Goal: Transaction & Acquisition: Purchase product/service

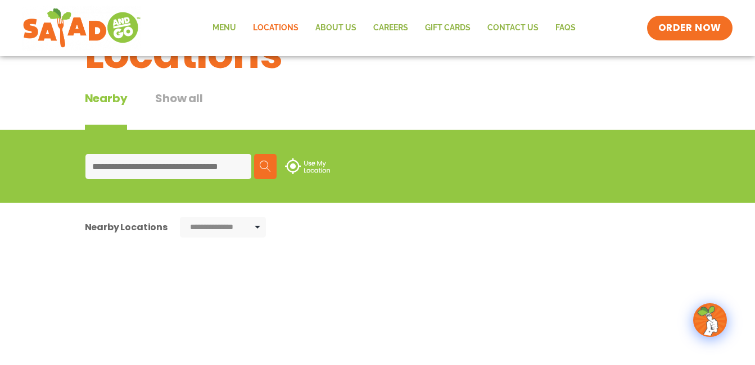
click at [100, 157] on input at bounding box center [168, 166] width 166 height 25
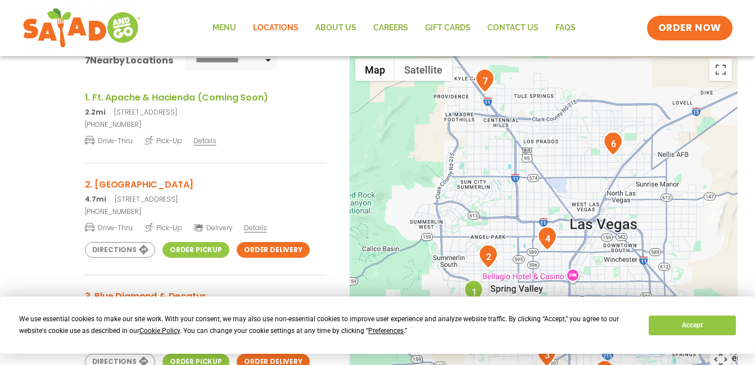
scroll to position [225, 0]
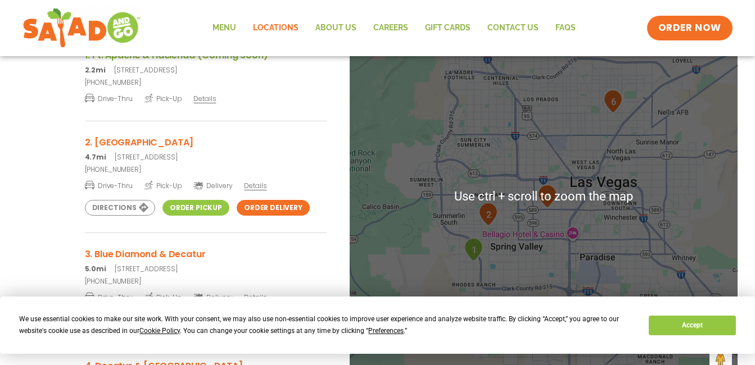
type input "*****"
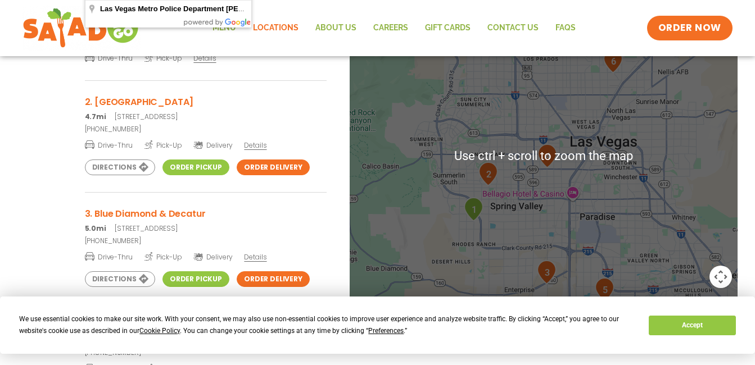
scroll to position [337, 0]
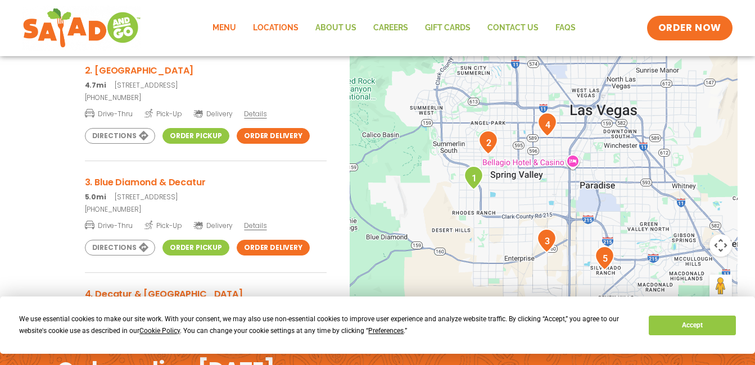
click at [229, 28] on link "Menu" at bounding box center [224, 28] width 40 height 26
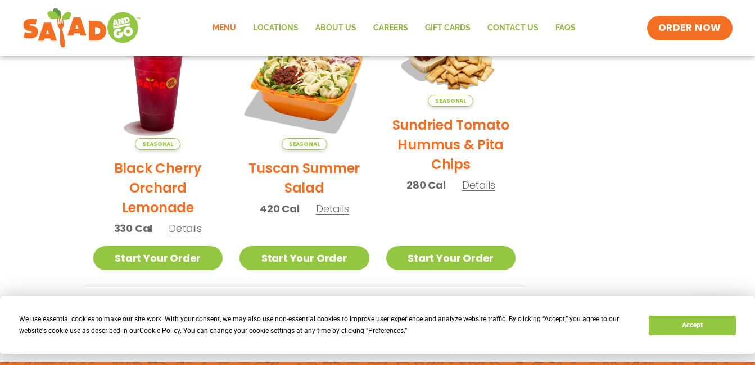
scroll to position [562, 0]
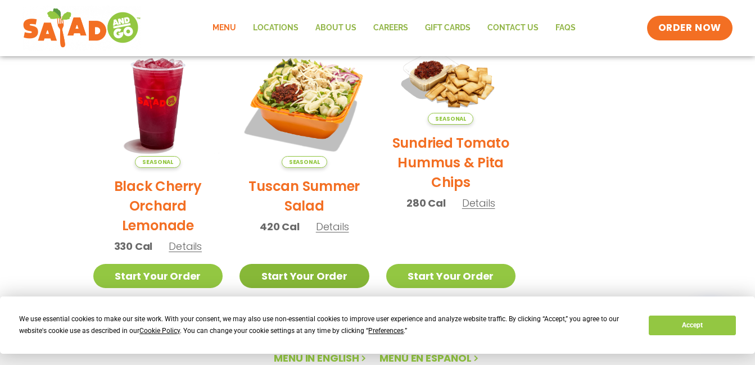
click at [292, 273] on link "Start Your Order" at bounding box center [304, 276] width 130 height 24
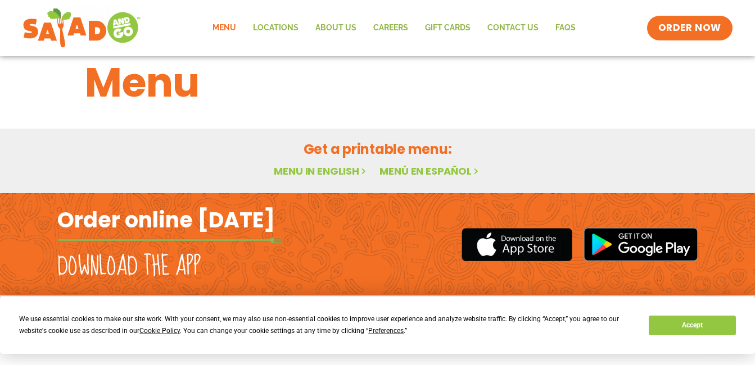
click at [328, 170] on div "Menu Featured Menu Featured Menu Salads Salads Wraps Wraps Soup Soup Breakfast …" at bounding box center [377, 112] width 755 height 162
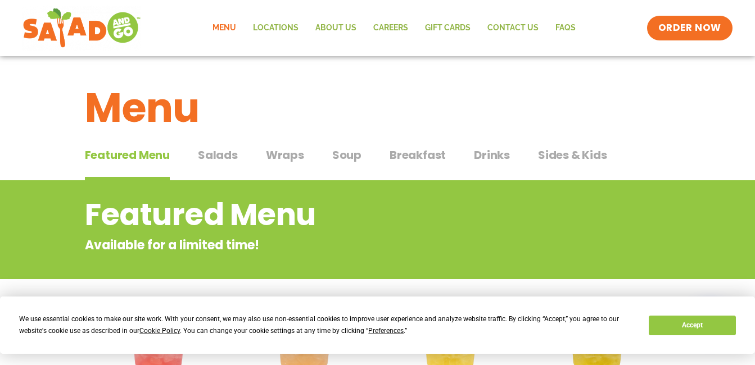
click at [216, 155] on span "Salads" at bounding box center [218, 155] width 40 height 17
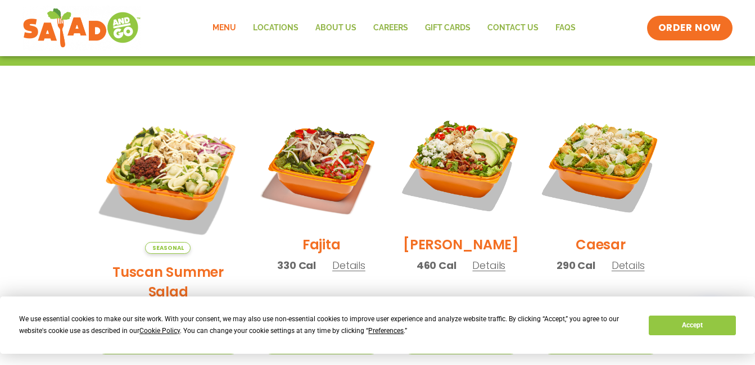
scroll to position [281, 0]
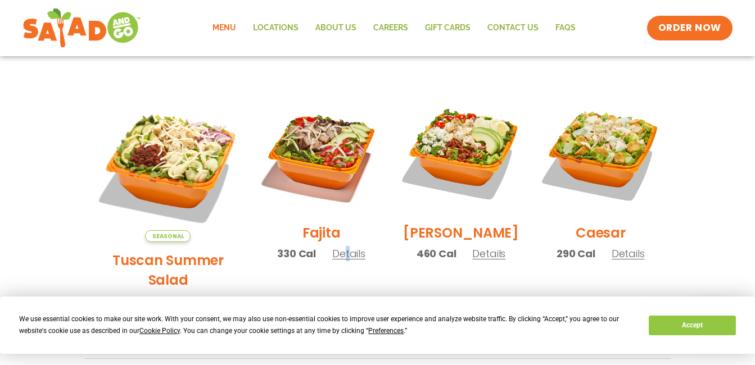
click at [331, 269] on div "Fajita 330 Cal Details" at bounding box center [321, 181] width 122 height 179
click at [0, 0] on div "Fajita Salad 330 Cal Pick your protein: roasted chicken, buffalo chicken or tof…" at bounding box center [0, 0] width 0 height 0
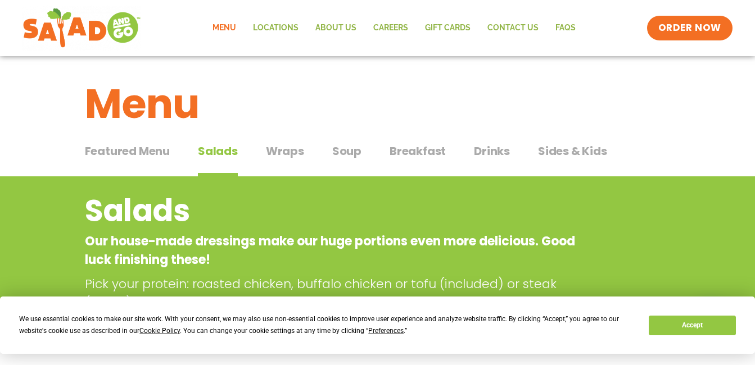
scroll to position [0, 0]
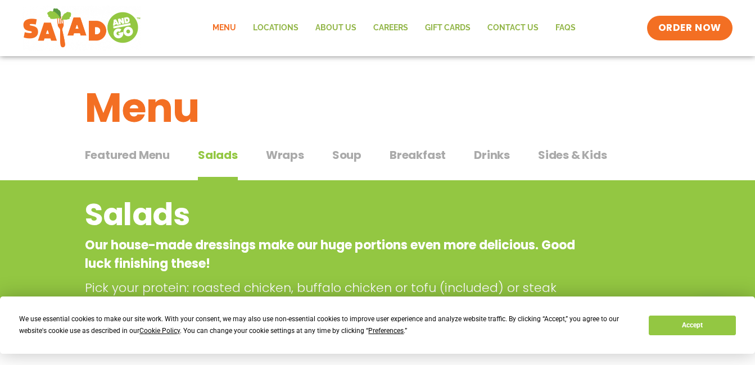
click at [282, 157] on span "Wraps" at bounding box center [285, 155] width 38 height 17
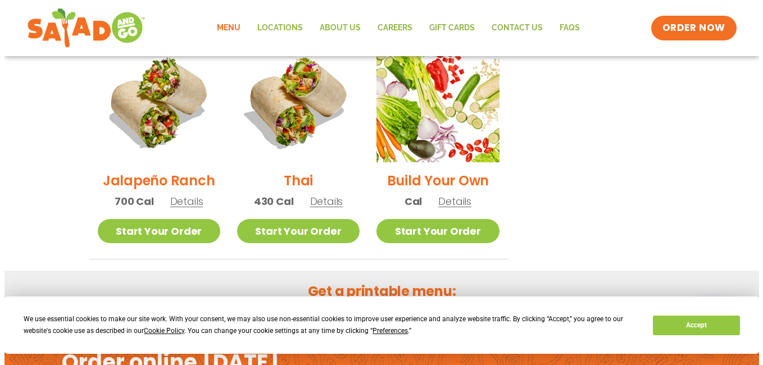
scroll to position [787, 0]
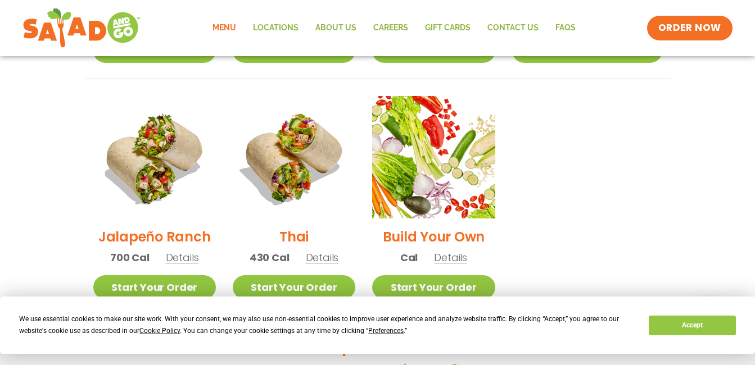
click at [455, 167] on img at bounding box center [433, 157] width 122 height 122
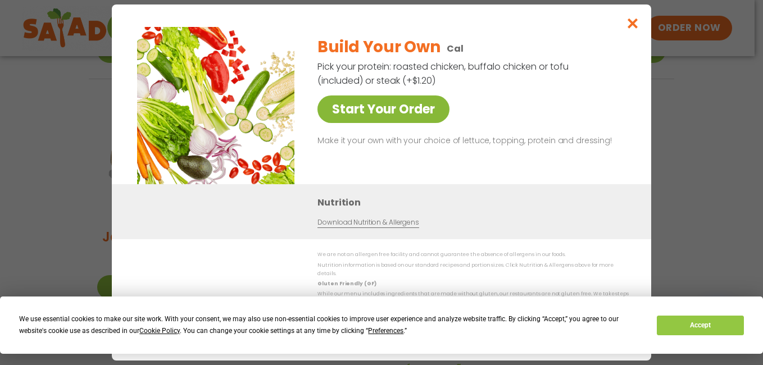
click at [389, 119] on link "Start Your Order" at bounding box center [383, 110] width 132 height 28
